Goal: Task Accomplishment & Management: Manage account settings

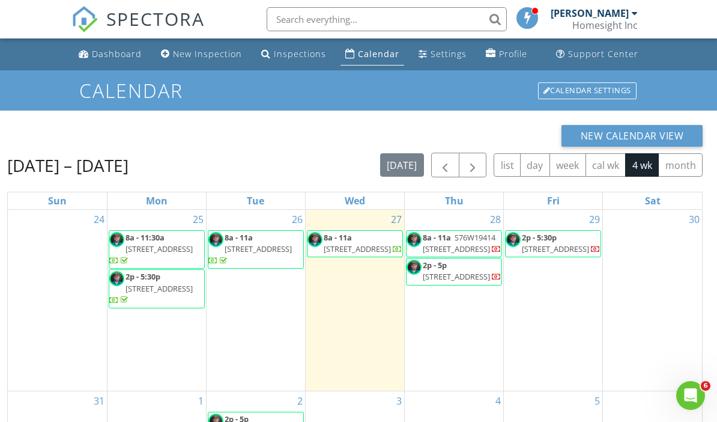
click at [455, 255] on span "8a - 11a S76W19414 Prospect Dr, Muskego 53150" at bounding box center [454, 243] width 95 height 23
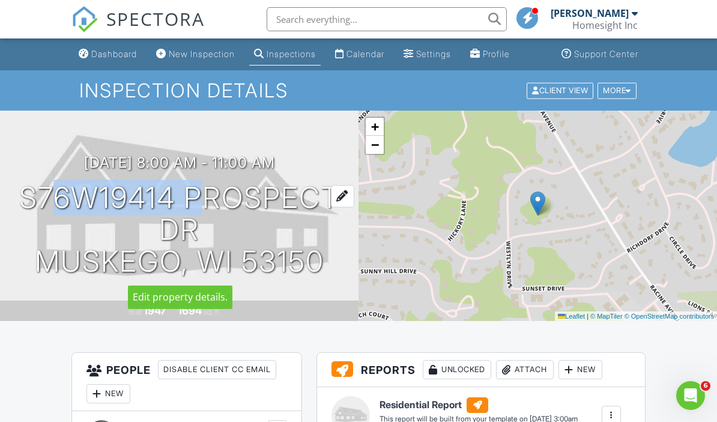
drag, startPoint x: 36, startPoint y: 196, endPoint x: 187, endPoint y: 198, distance: 151.4
click at [187, 198] on h1 "S76W19414 Prospect Dr Muskego, WI 53150" at bounding box center [179, 229] width 320 height 95
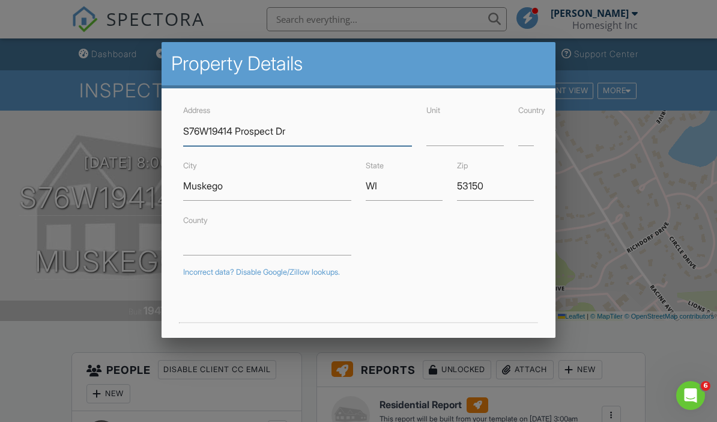
click at [220, 129] on input "S76W19414 Prospect Dr" at bounding box center [297, 131] width 229 height 29
drag, startPoint x: 181, startPoint y: 138, endPoint x: 189, endPoint y: 129, distance: 11.5
click at [189, 129] on div "Address S76W19414 Prospect Dr" at bounding box center [298, 124] width 244 height 43
drag, startPoint x: 185, startPoint y: 130, endPoint x: 259, endPoint y: 134, distance: 74.6
click at [259, 134] on input "S76W19414 Prospect Dr" at bounding box center [297, 131] width 229 height 29
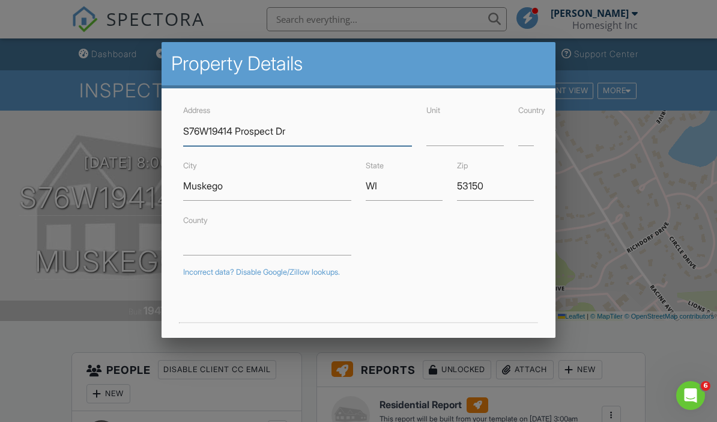
click at [251, 131] on input "S76W19414 Prospect Dr" at bounding box center [297, 131] width 229 height 29
click at [187, 130] on input "S76W19414 Prospect Dr" at bounding box center [297, 131] width 229 height 29
click at [242, 129] on input "S76W19414 Prospect Dr" at bounding box center [297, 131] width 229 height 29
click at [246, 129] on input "S76W19414 Prospect Dr" at bounding box center [297, 131] width 229 height 29
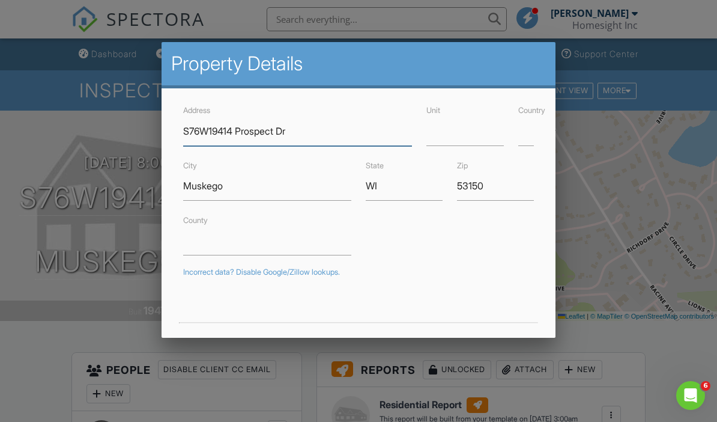
click at [247, 129] on input "S76W19414 Prospect Dr" at bounding box center [297, 131] width 229 height 29
drag, startPoint x: 178, startPoint y: 132, endPoint x: 230, endPoint y: 133, distance: 51.7
click at [230, 133] on div "Address S76W19414 Prospect Dr" at bounding box center [298, 124] width 244 height 43
click at [198, 139] on input "S76W19414 Prospect Dr" at bounding box center [297, 131] width 229 height 29
click at [201, 132] on input "S76W19414 Prospect Dr" at bounding box center [297, 131] width 229 height 29
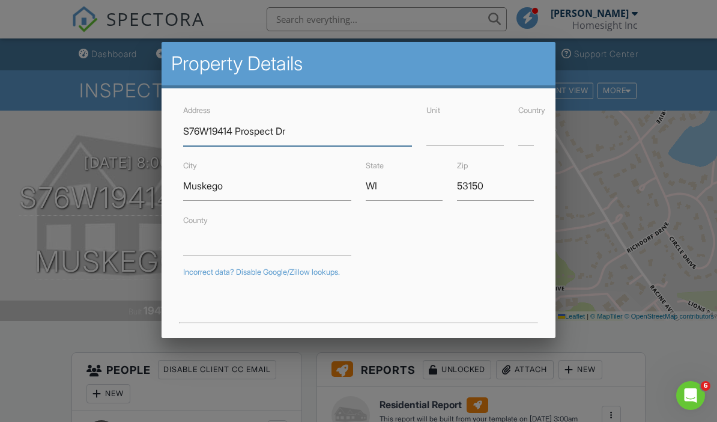
click at [185, 129] on input "S76W19414 Prospect Dr" at bounding box center [297, 131] width 229 height 29
click at [258, 126] on input "S76W19414 Prospect Dr" at bounding box center [297, 131] width 229 height 29
type input "S76W19414 Prospect Dr"
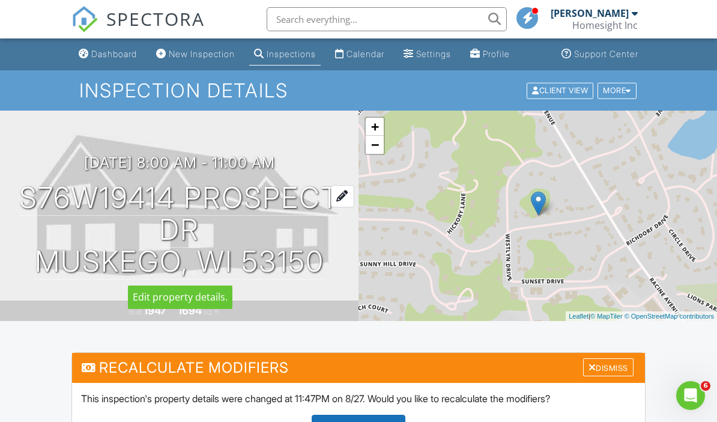
click at [170, 227] on h1 "S76W19414 Prospect Dr Muskego, WI 53150" at bounding box center [179, 229] width 320 height 95
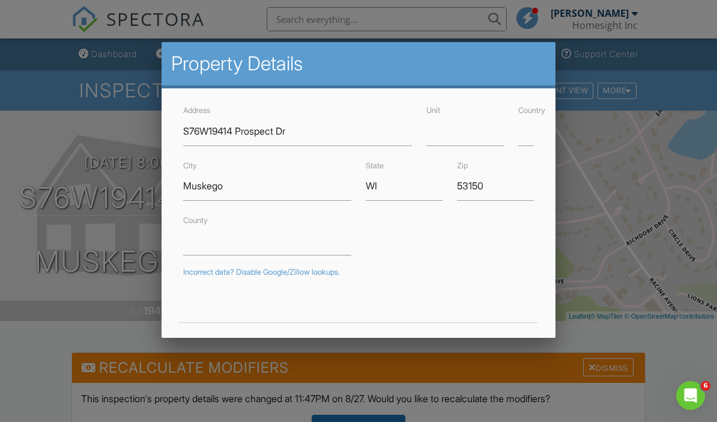
click at [107, 135] on div at bounding box center [358, 203] width 717 height 527
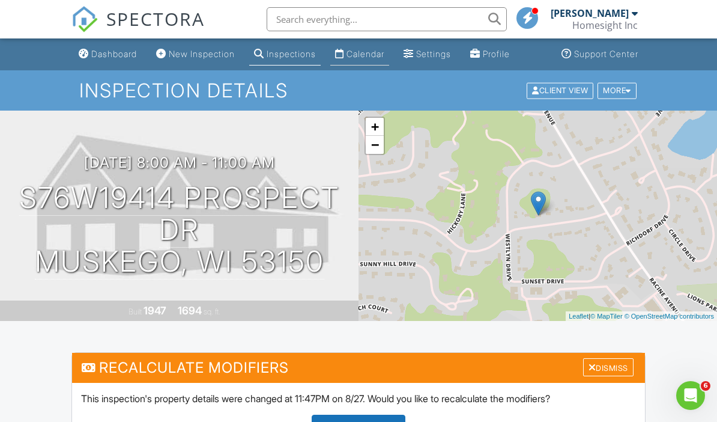
click at [379, 47] on link "Calendar" at bounding box center [359, 54] width 59 height 22
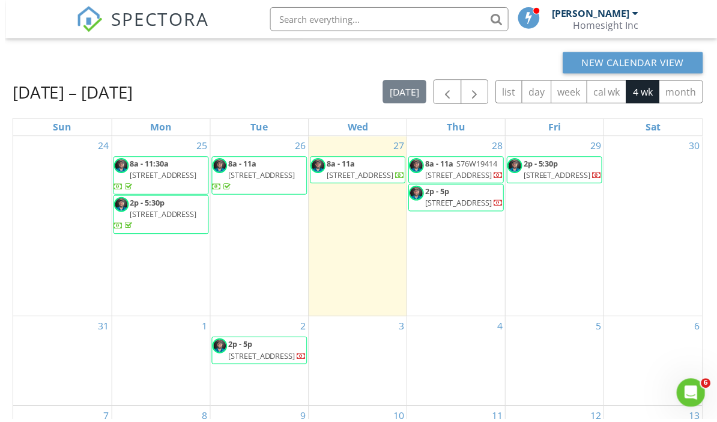
scroll to position [83, 0]
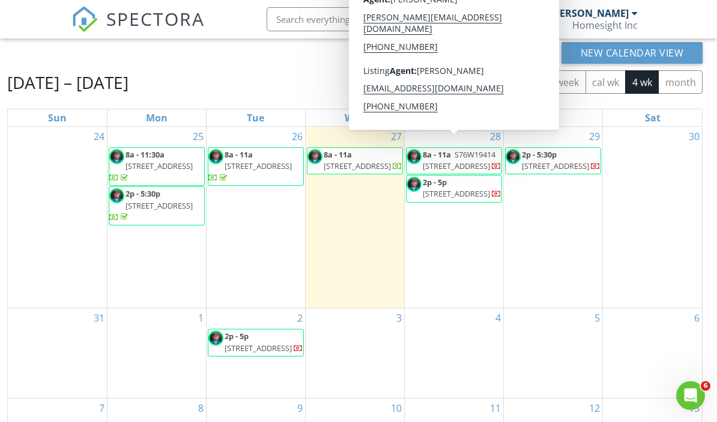
click at [575, 220] on div "29 2p - 5:30p 3206 W Clybourn St, Milwaukee 53208" at bounding box center [553, 217] width 99 height 181
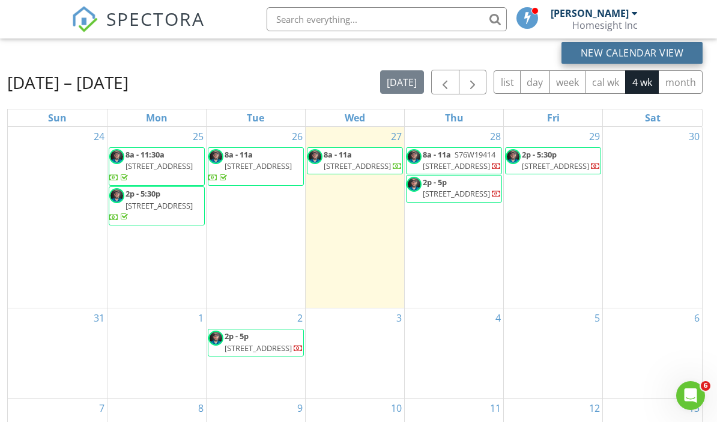
click at [626, 50] on button "New Calendar View" at bounding box center [633, 53] width 142 height 22
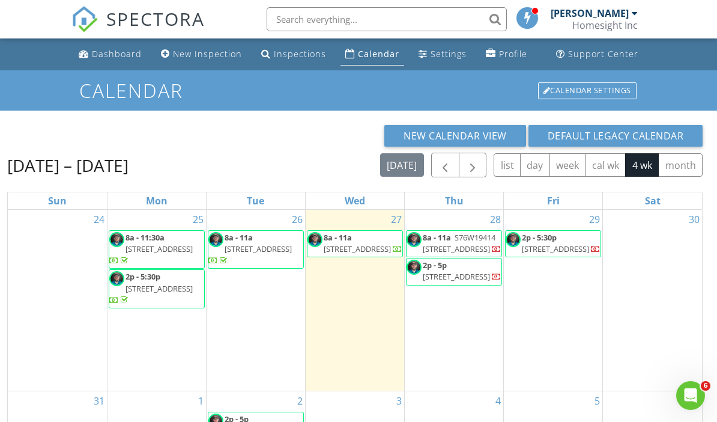
scroll to position [74, 0]
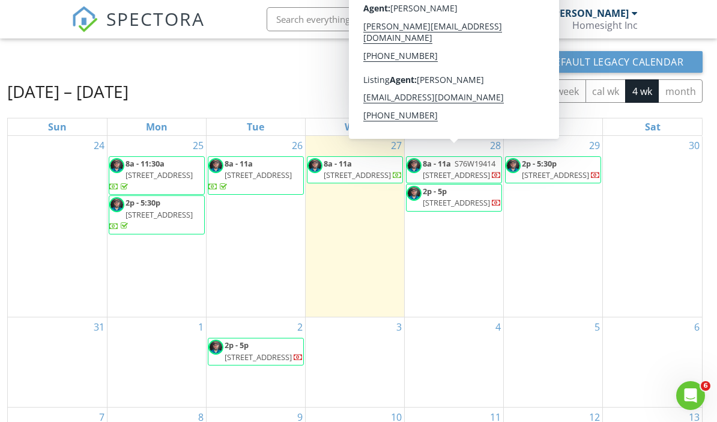
click at [443, 208] on span "[STREET_ADDRESS]" at bounding box center [456, 202] width 67 height 11
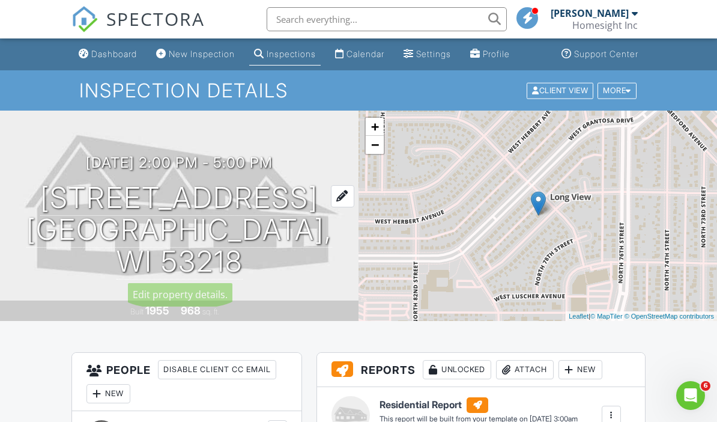
click at [142, 191] on h1 "[STREET_ADDRESS] [GEOGRAPHIC_DATA], WI 53218" at bounding box center [179, 229] width 320 height 95
